Goal: Navigation & Orientation: Understand site structure

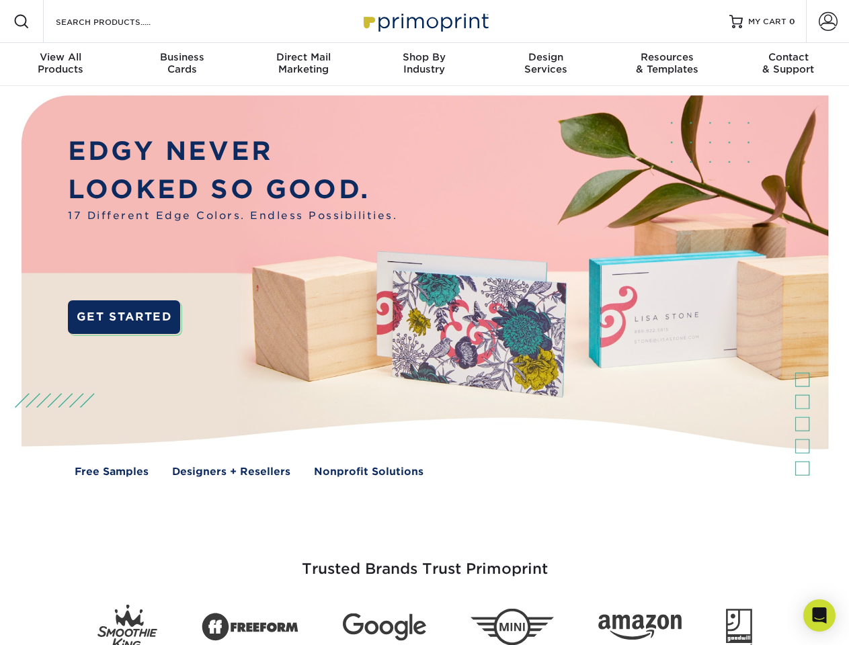
click at [424, 322] on img at bounding box center [424, 296] width 840 height 420
click at [21, 21] on span at bounding box center [21, 21] width 16 height 16
click at [827, 21] on span at bounding box center [827, 21] width 19 height 19
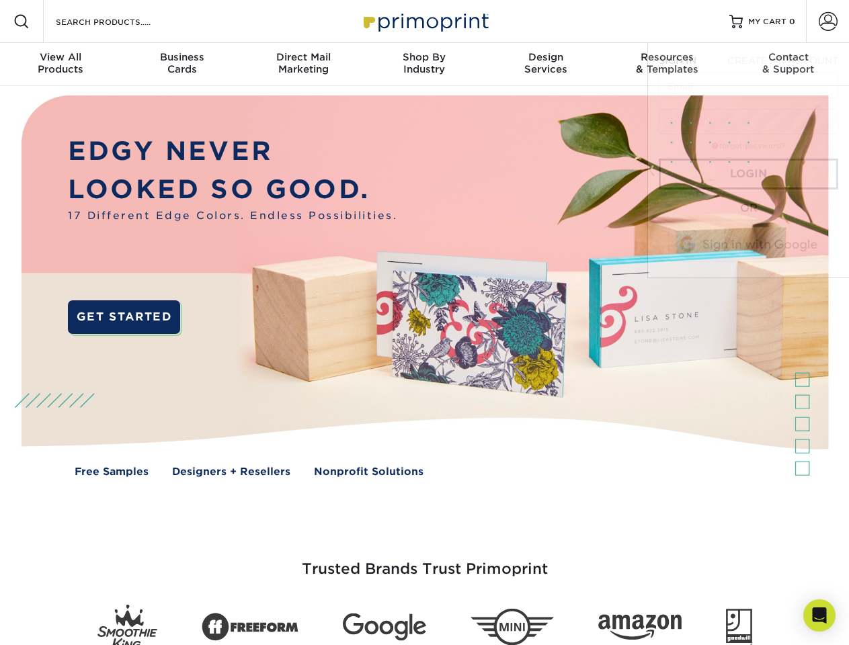
click at [60, 64] on div "View All Products" at bounding box center [60, 63] width 121 height 24
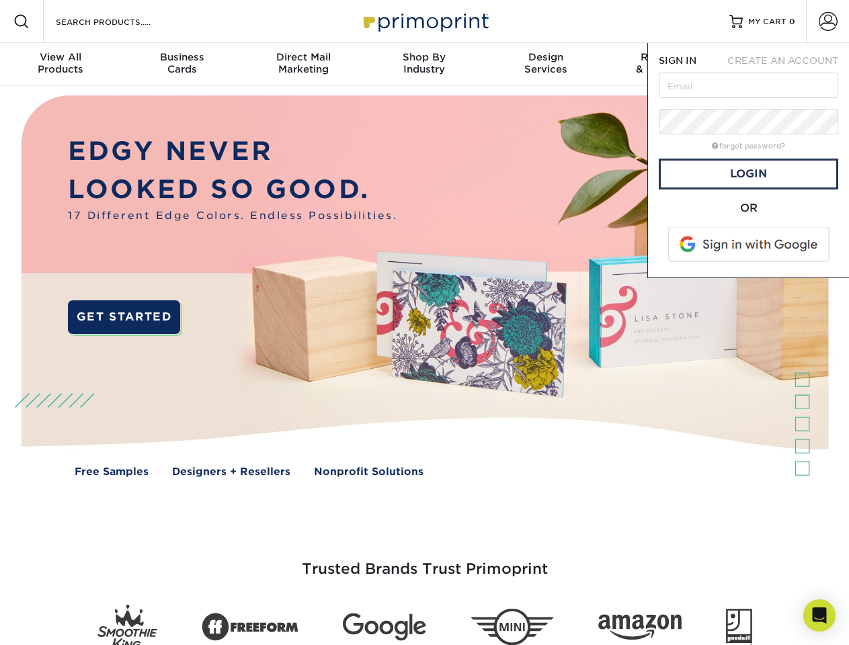
click at [181, 64] on div "Business Cards" at bounding box center [181, 63] width 121 height 24
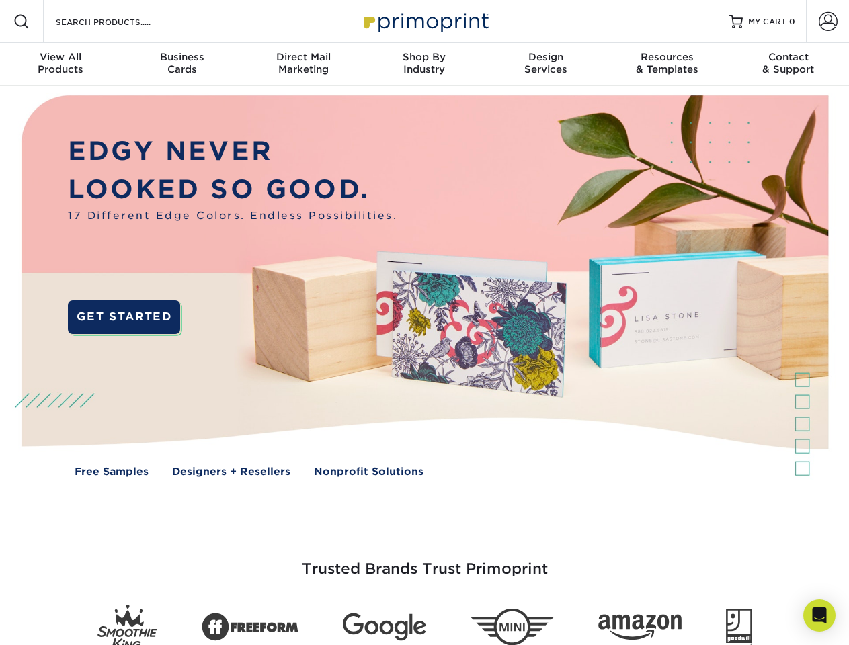
click at [303, 64] on div "Direct Mail Marketing" at bounding box center [303, 63] width 121 height 24
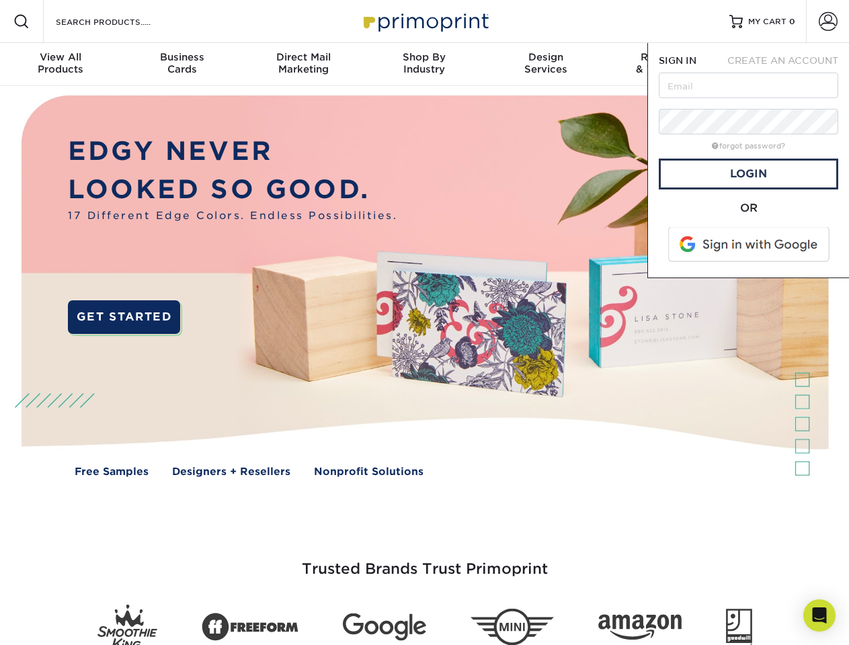
click at [424, 64] on div "Shop By Industry" at bounding box center [423, 63] width 121 height 24
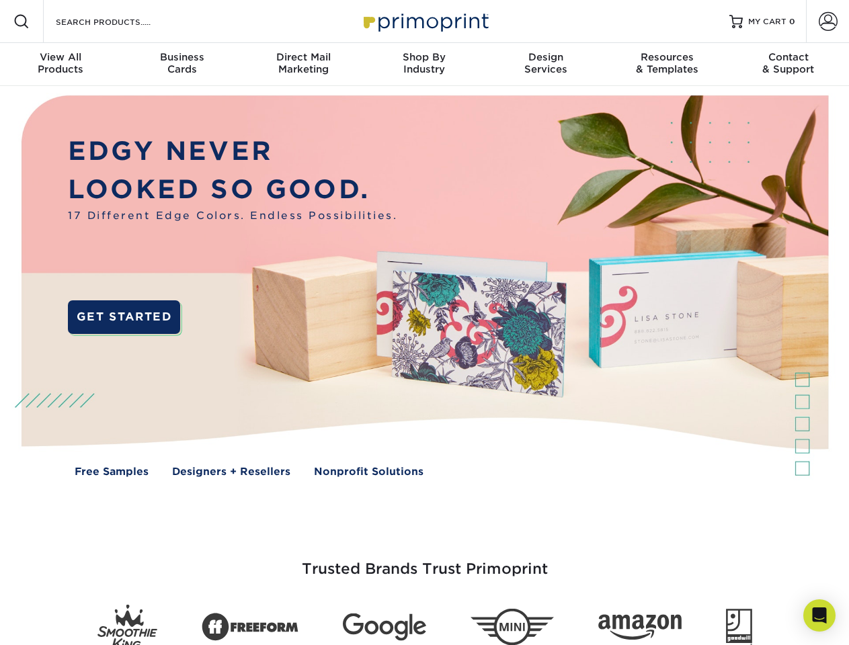
click at [546, 64] on div "Design Services" at bounding box center [545, 63] width 121 height 24
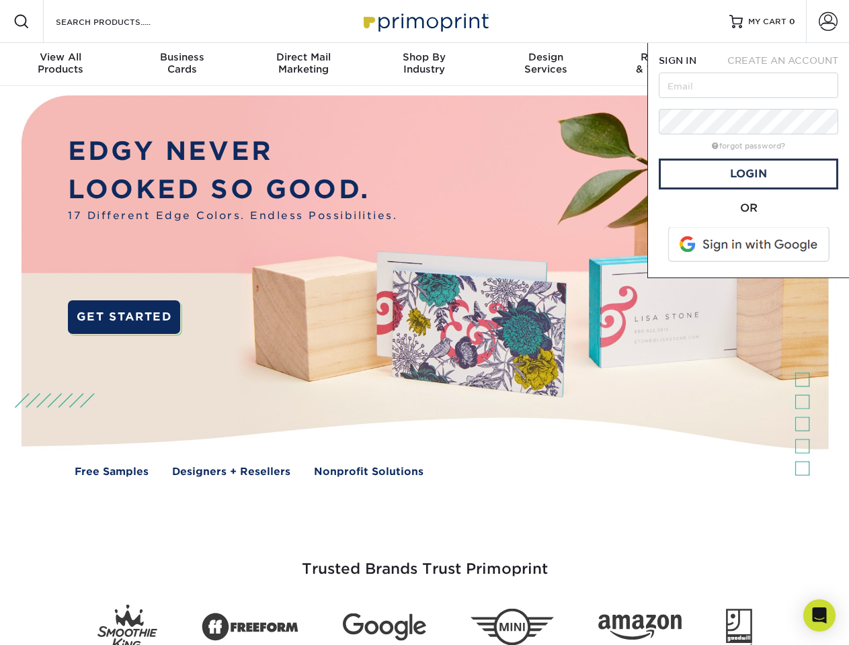
click at [666, 64] on span "SIGN IN" at bounding box center [677, 60] width 38 height 11
click at [788, 64] on div "Contact & Support" at bounding box center [788, 63] width 121 height 24
